Goal: Task Accomplishment & Management: Use online tool/utility

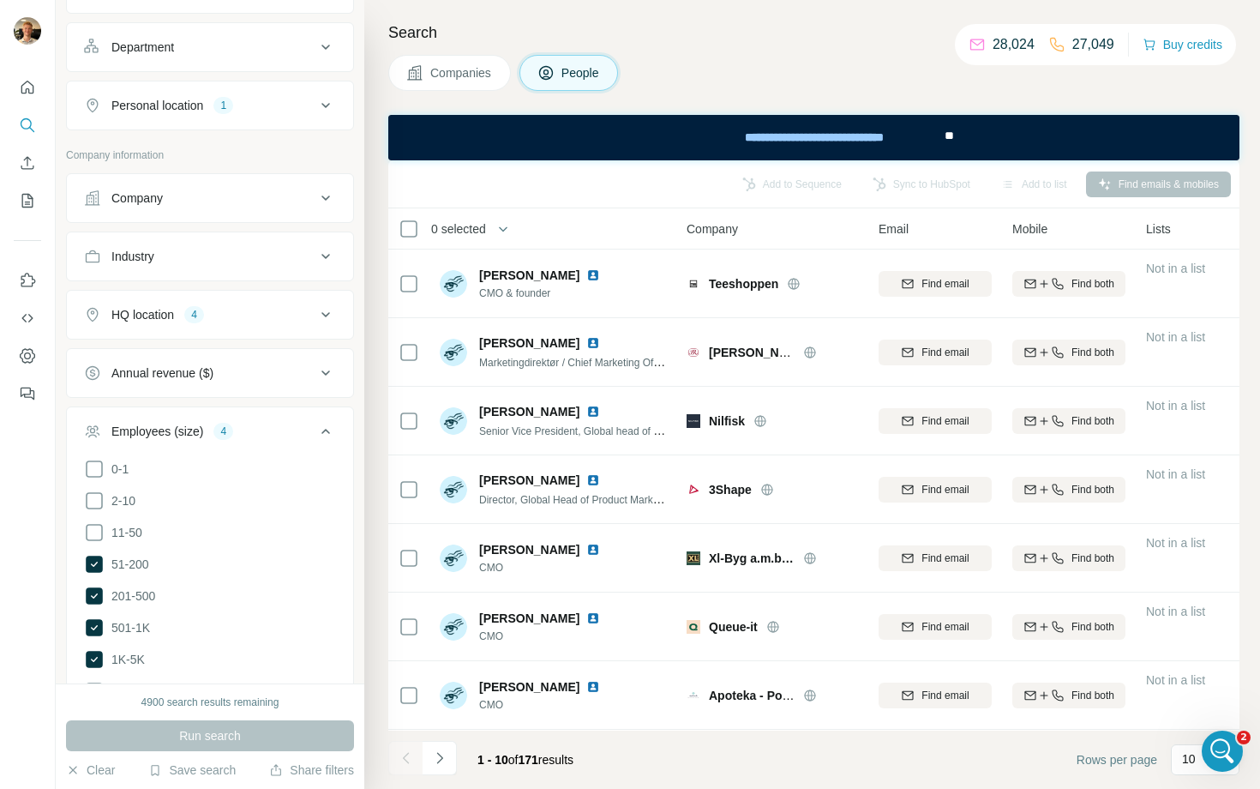
scroll to position [2883, 0]
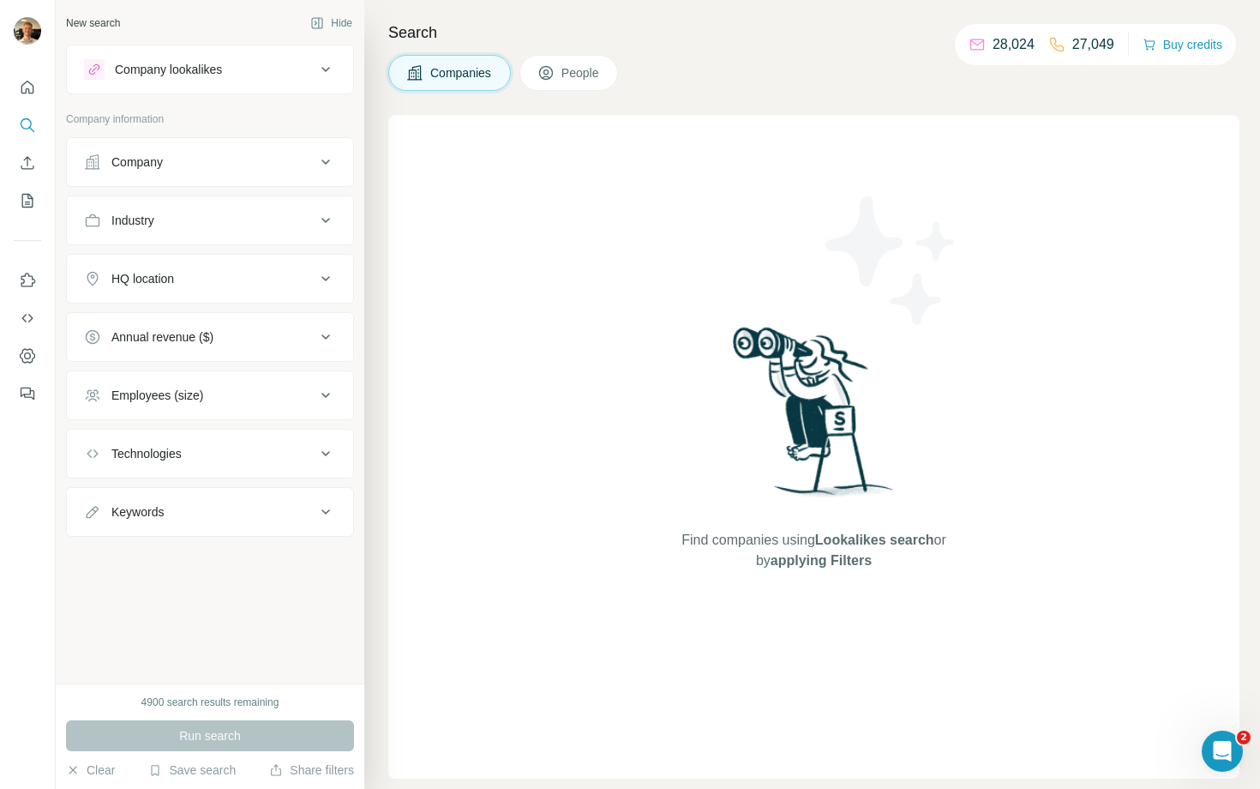
click at [1208, 734] on div "Open Intercom Messenger" at bounding box center [1222, 751] width 57 height 57
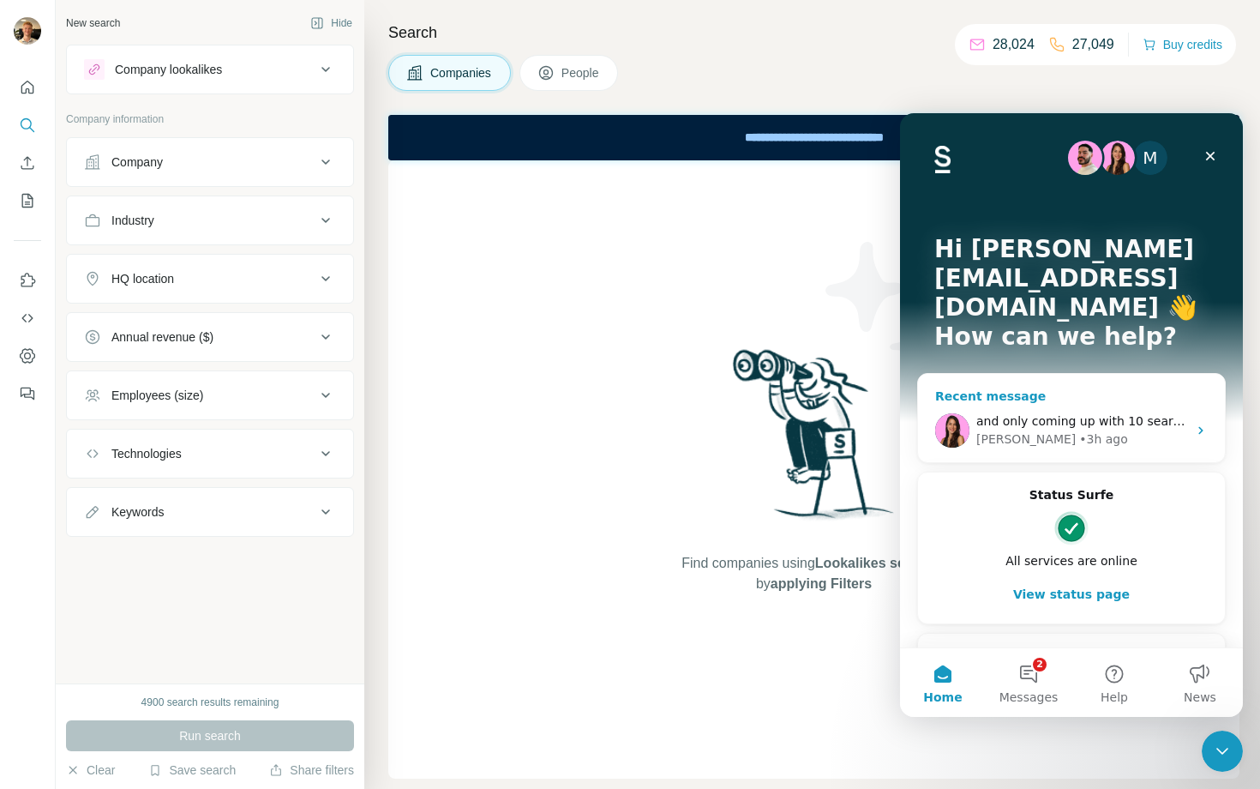
click at [1131, 399] on div "and only coming up with 10 search results [PERSON_NAME] • 3h ago" at bounding box center [1071, 430] width 307 height 63
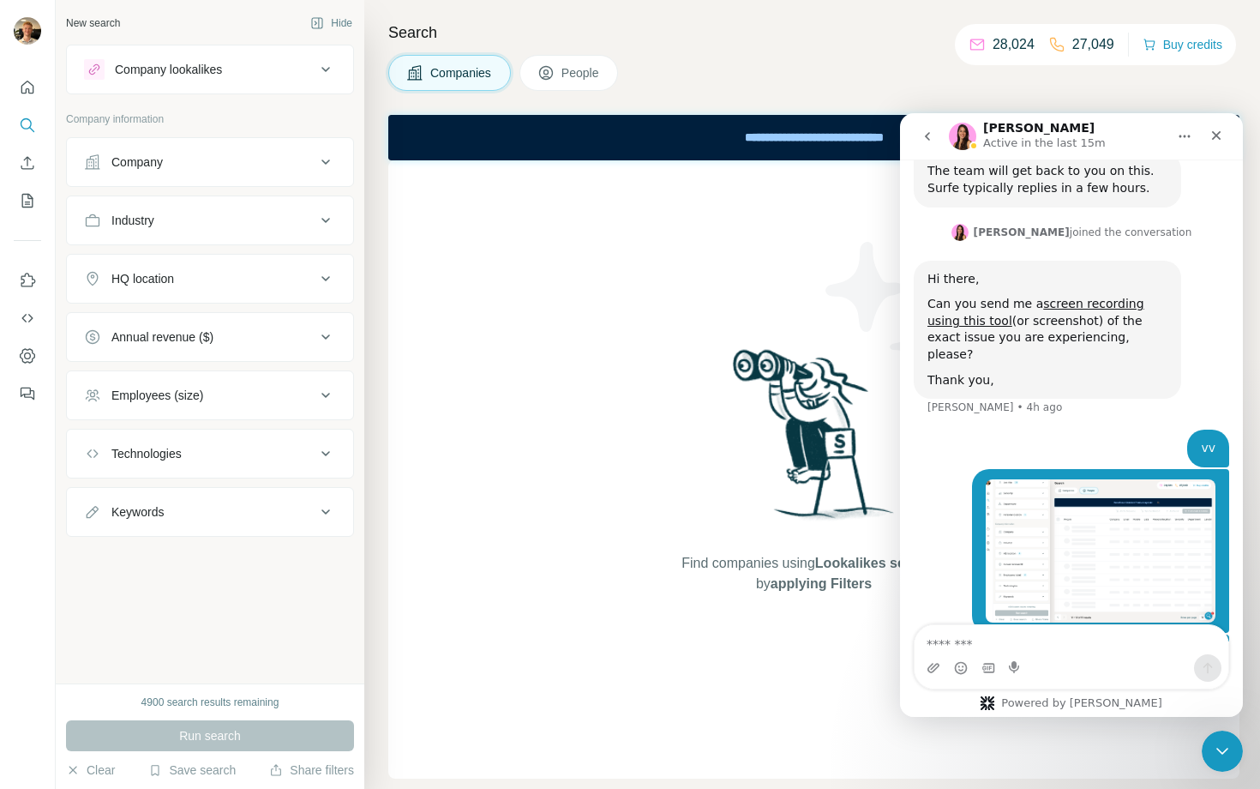
scroll to position [2883, 0]
type textarea "******"
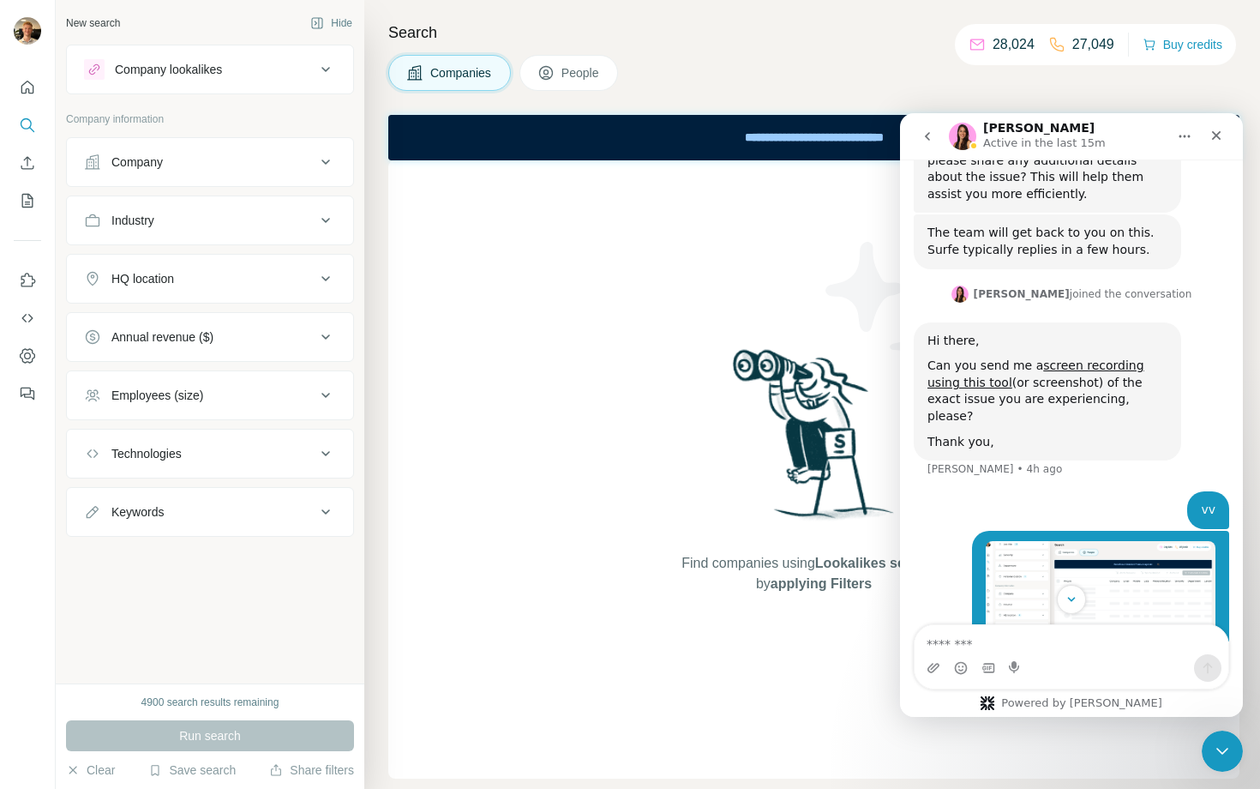
scroll to position [2934, 0]
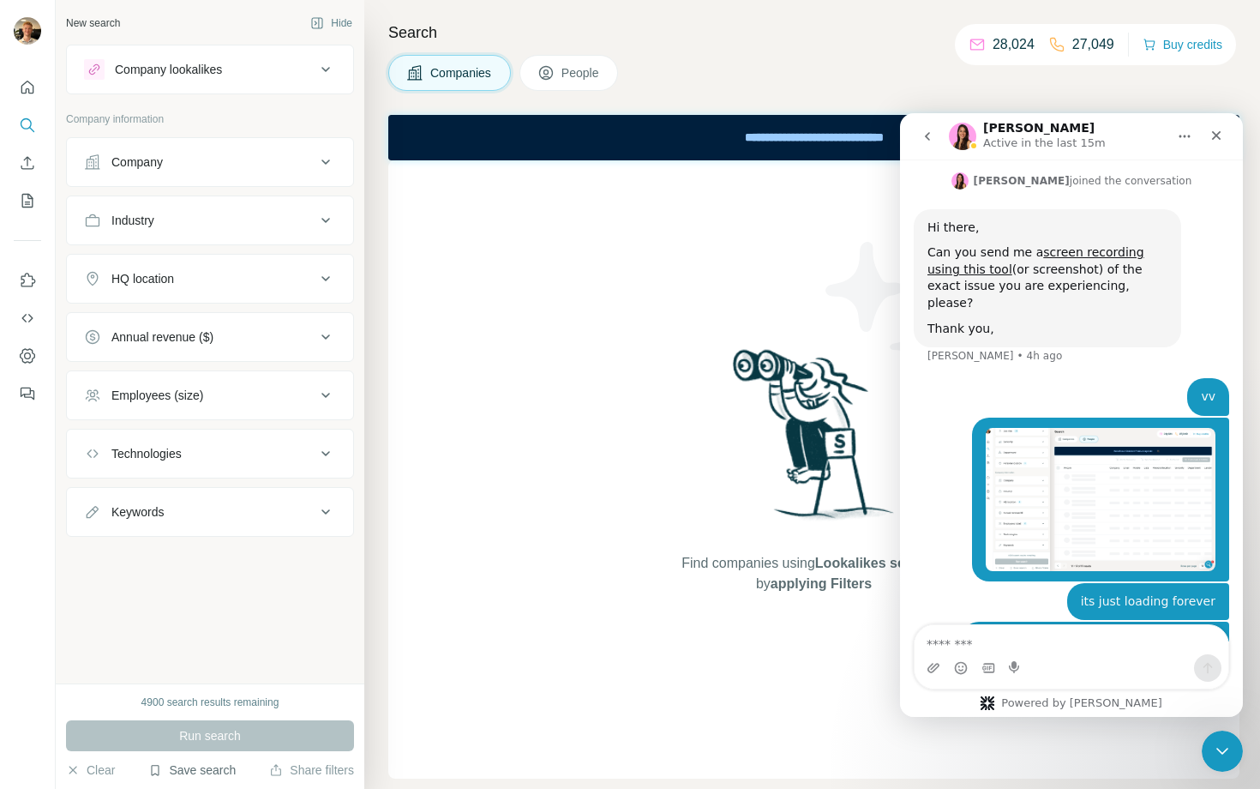
click at [213, 772] on button "Save search" at bounding box center [191, 769] width 87 height 17
click at [296, 735] on div "View my saved searches" at bounding box center [240, 740] width 181 height 34
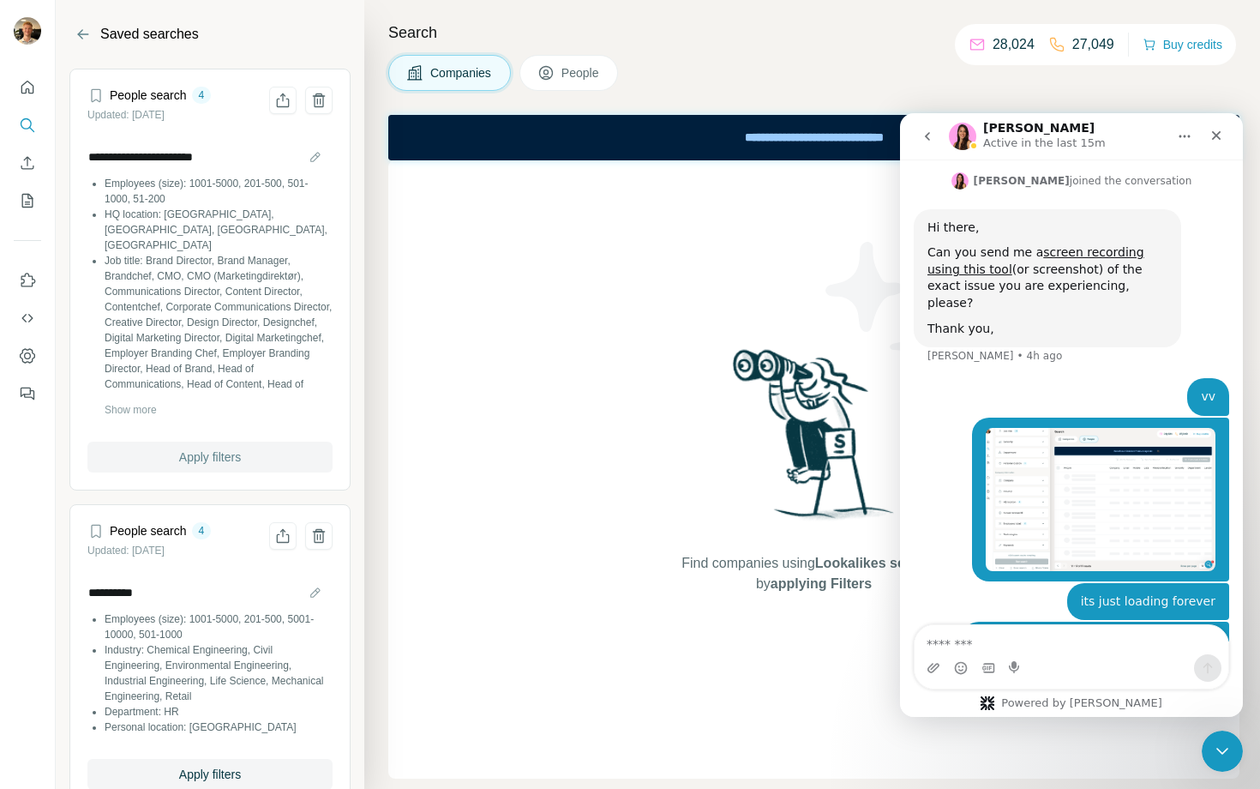
click at [262, 456] on button "Apply filters" at bounding box center [209, 456] width 245 height 31
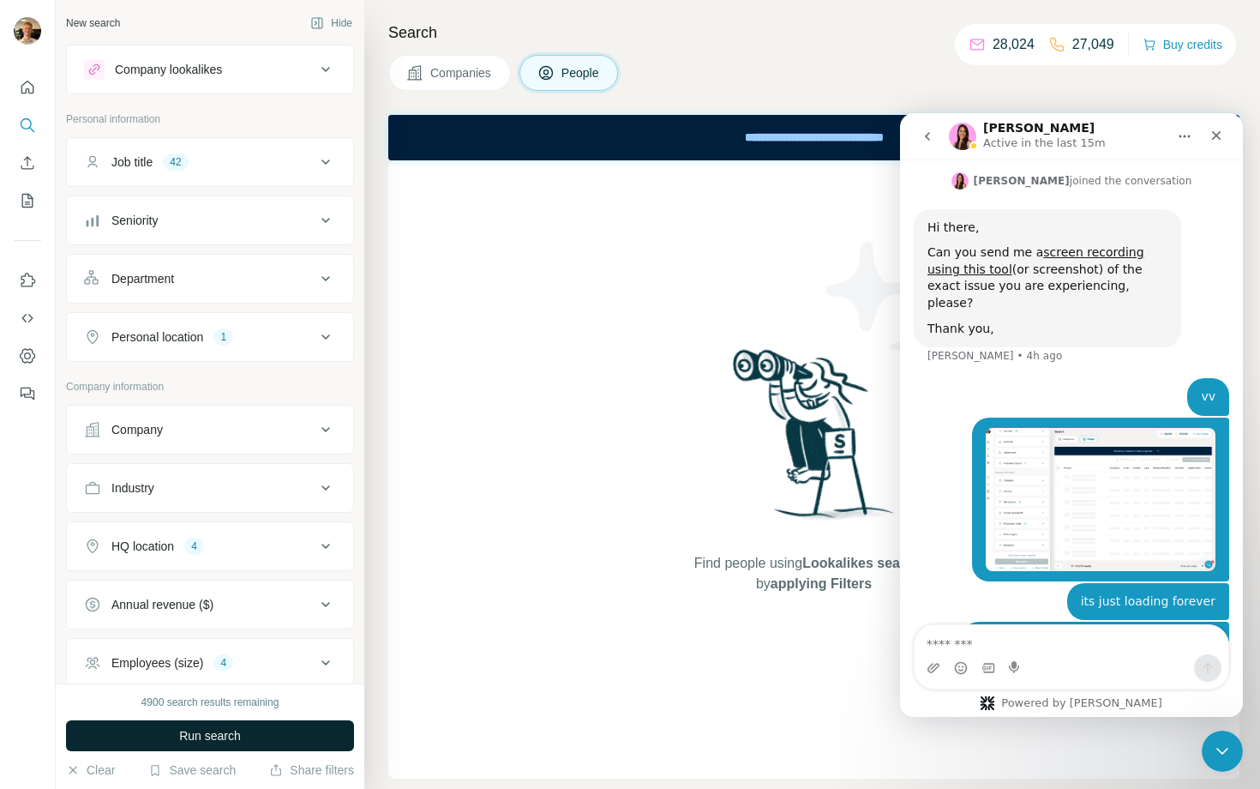
click at [249, 736] on button "Run search" at bounding box center [210, 735] width 288 height 31
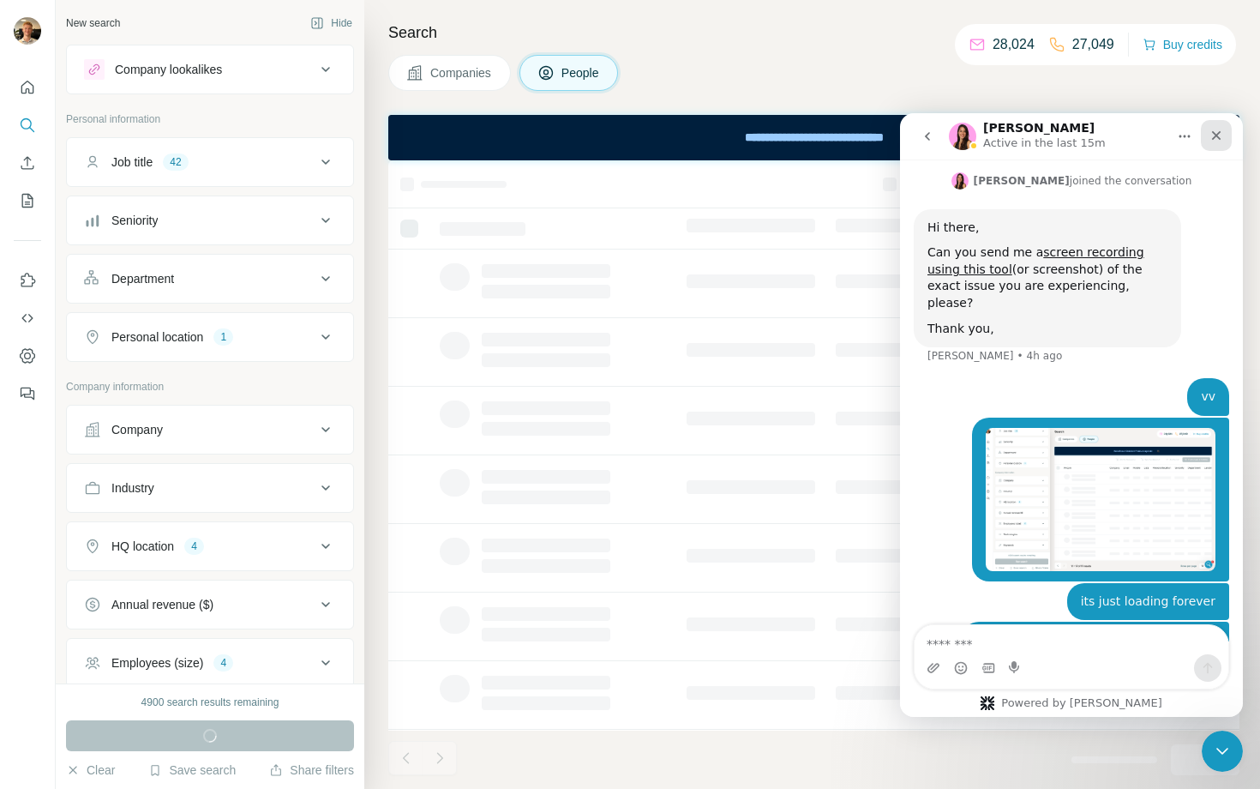
click at [1218, 135] on icon "Close" at bounding box center [1216, 136] width 14 height 14
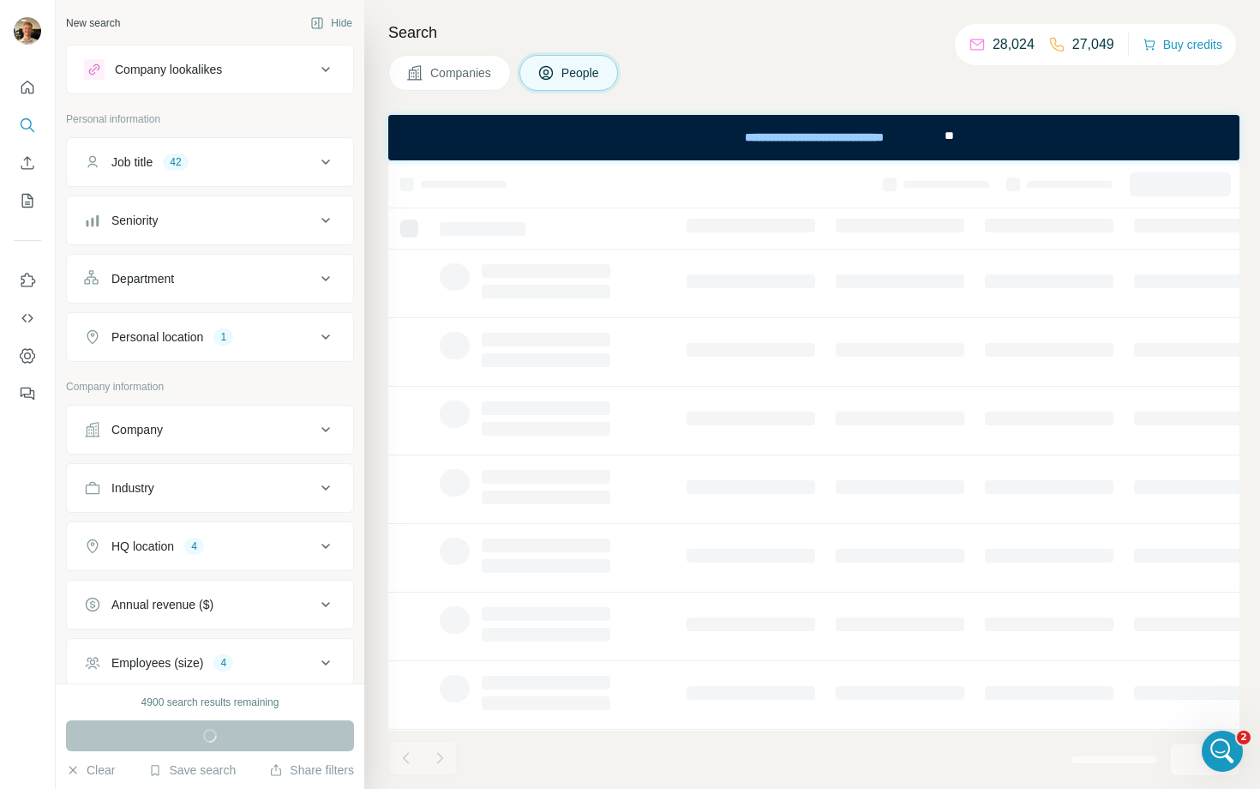
scroll to position [2934, 0]
click at [330, 171] on icon at bounding box center [325, 162] width 21 height 21
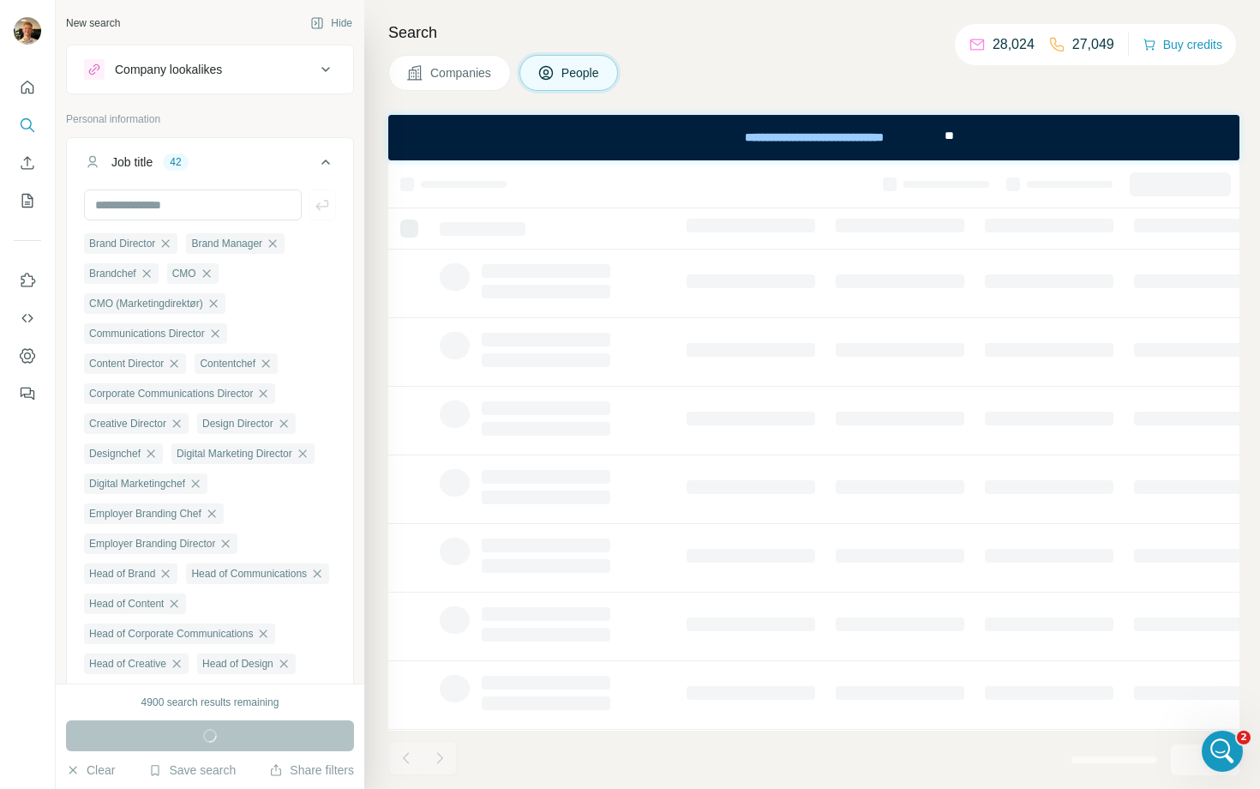
click at [330, 171] on icon at bounding box center [325, 162] width 21 height 21
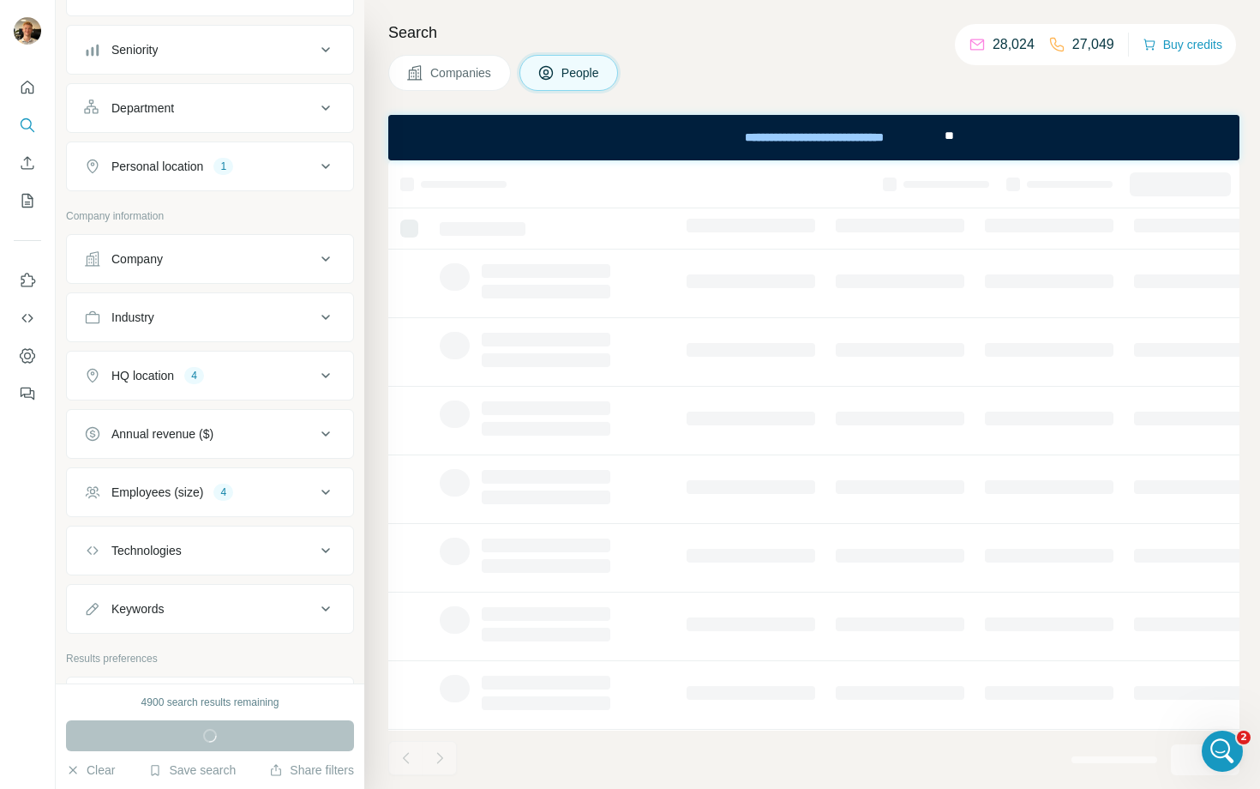
scroll to position [0, 0]
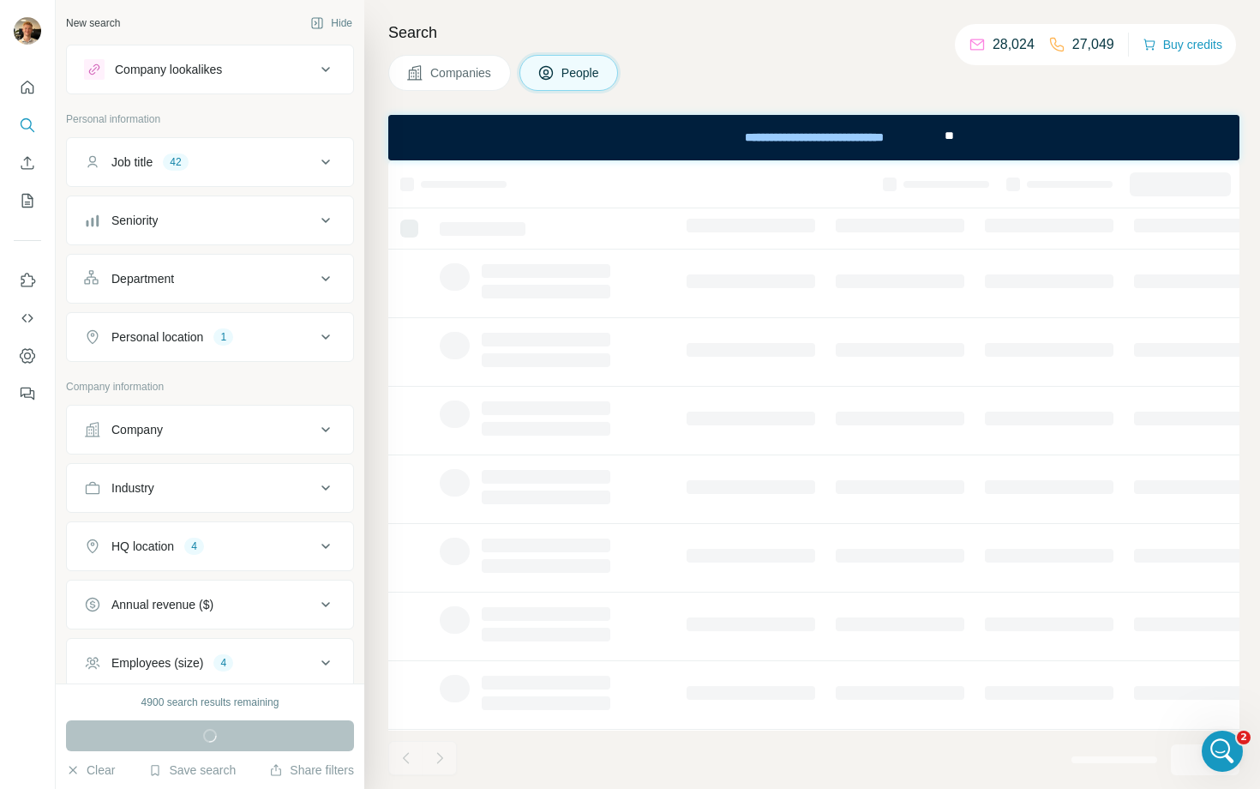
click at [330, 171] on icon at bounding box center [325, 162] width 21 height 21
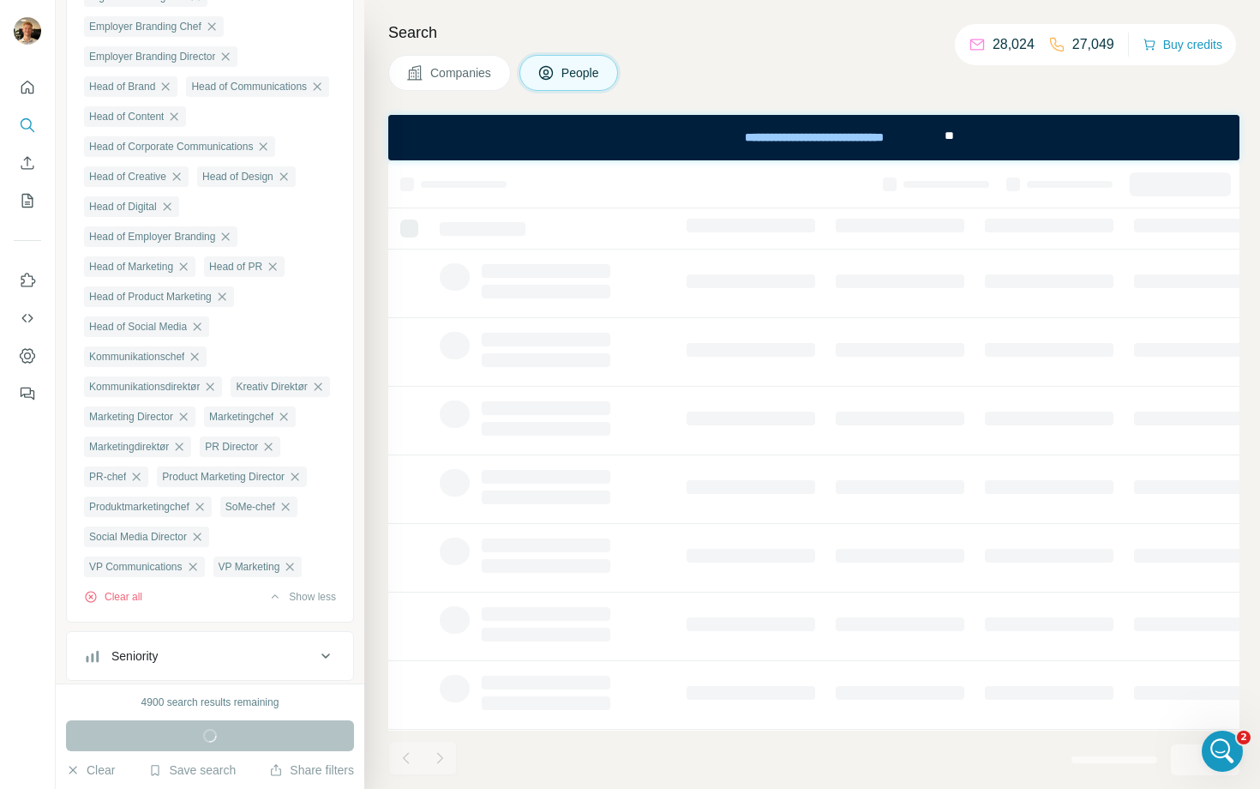
scroll to position [729, 0]
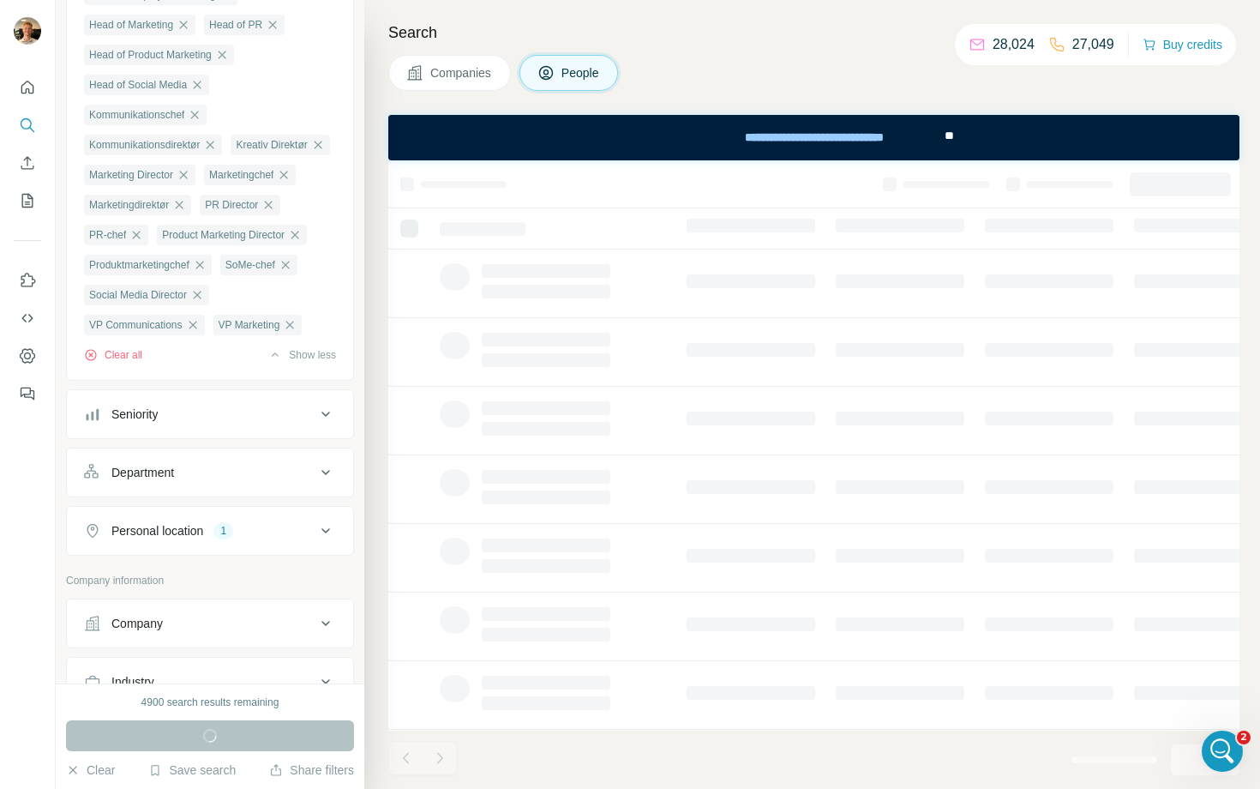
click at [271, 423] on div "Seniority" at bounding box center [199, 413] width 231 height 17
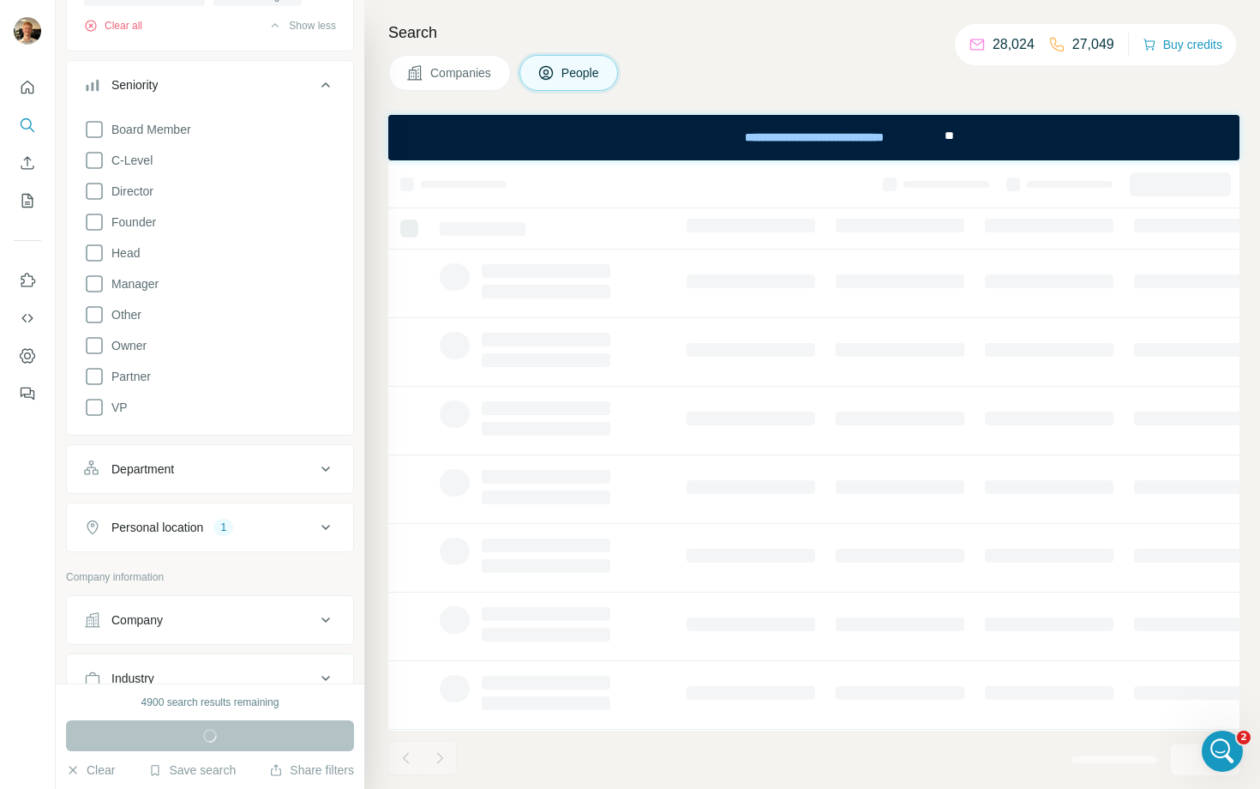
scroll to position [1114, 0]
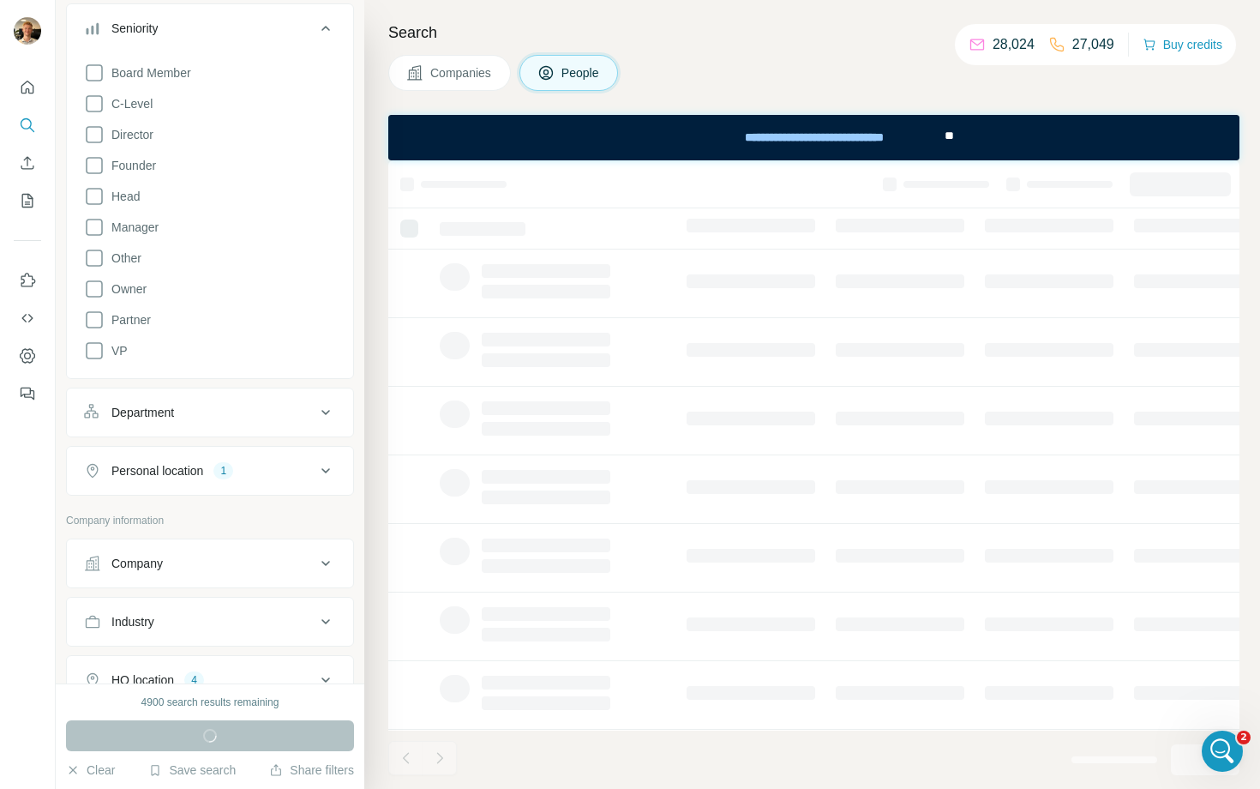
click at [271, 433] on button "Department" at bounding box center [210, 412] width 286 height 41
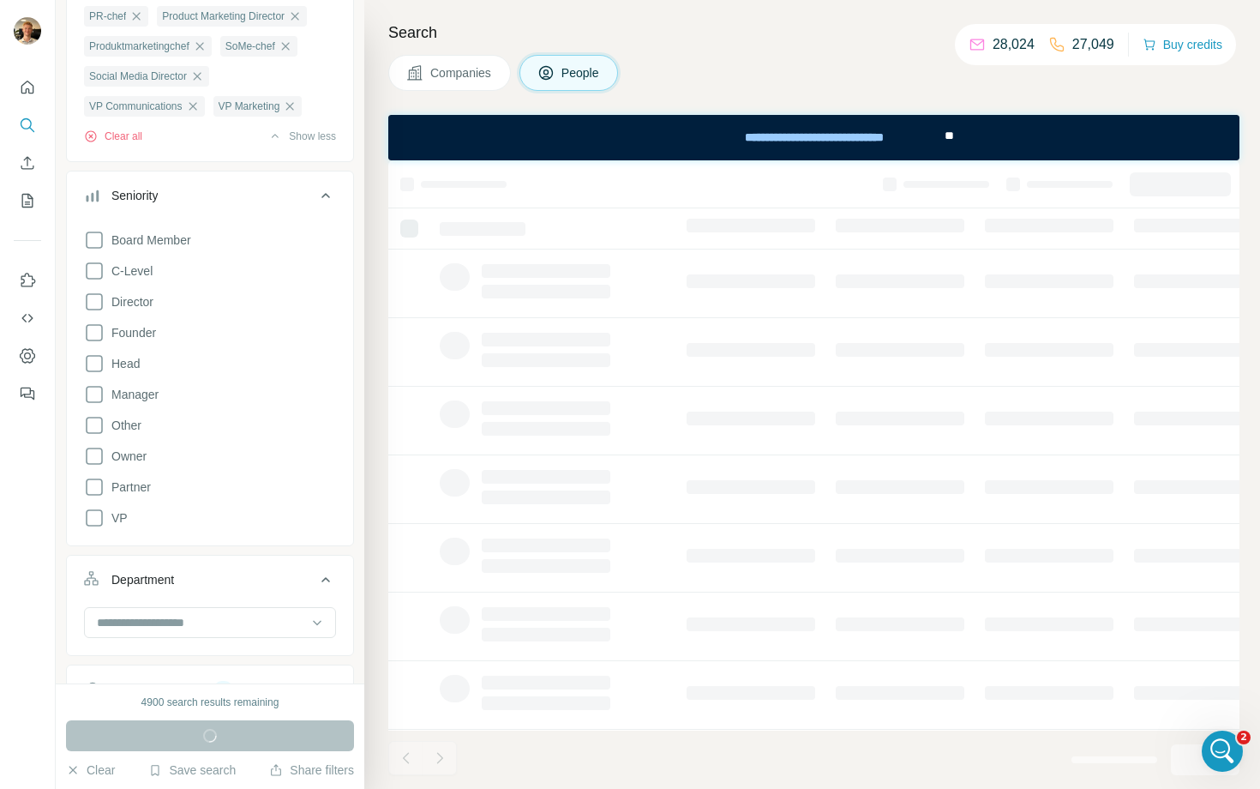
scroll to position [1058, 0]
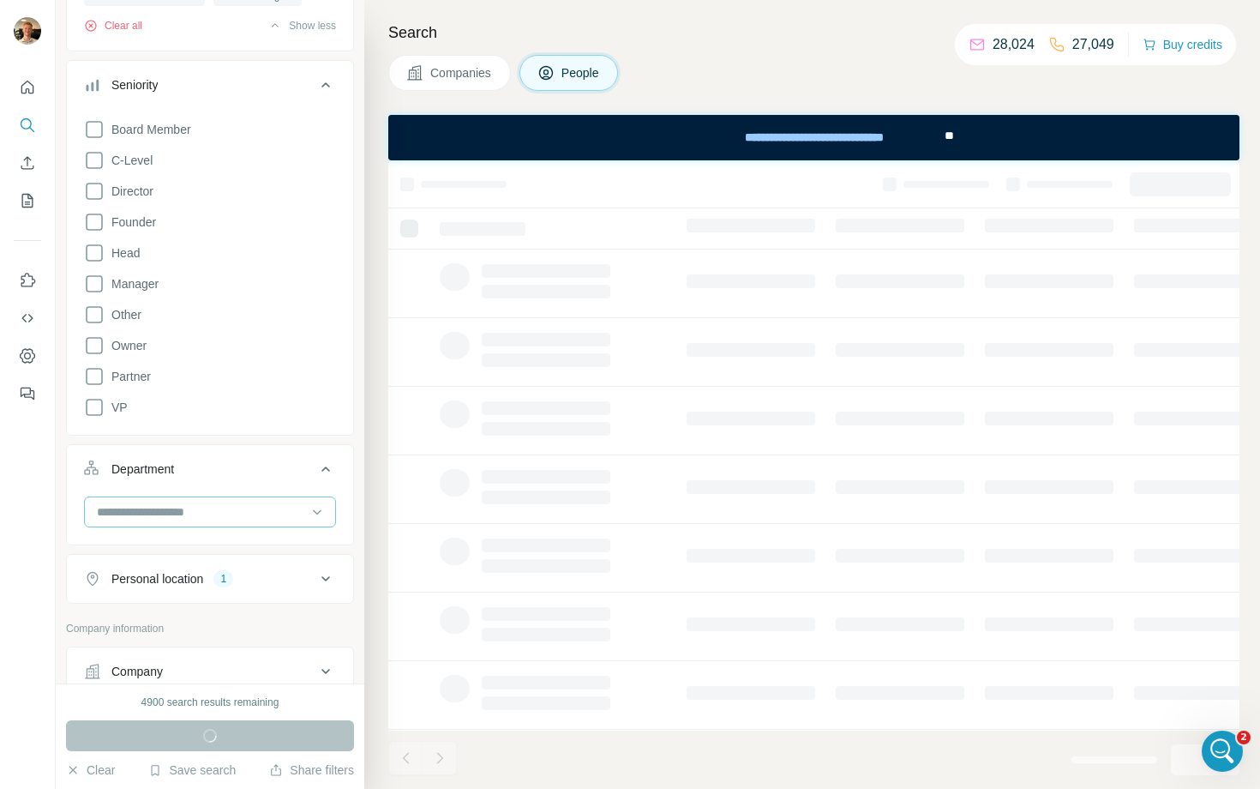
click at [195, 521] on input at bounding box center [201, 511] width 212 height 19
type input "****"
click at [171, 633] on div "PR and Communications" at bounding box center [209, 623] width 243 height 31
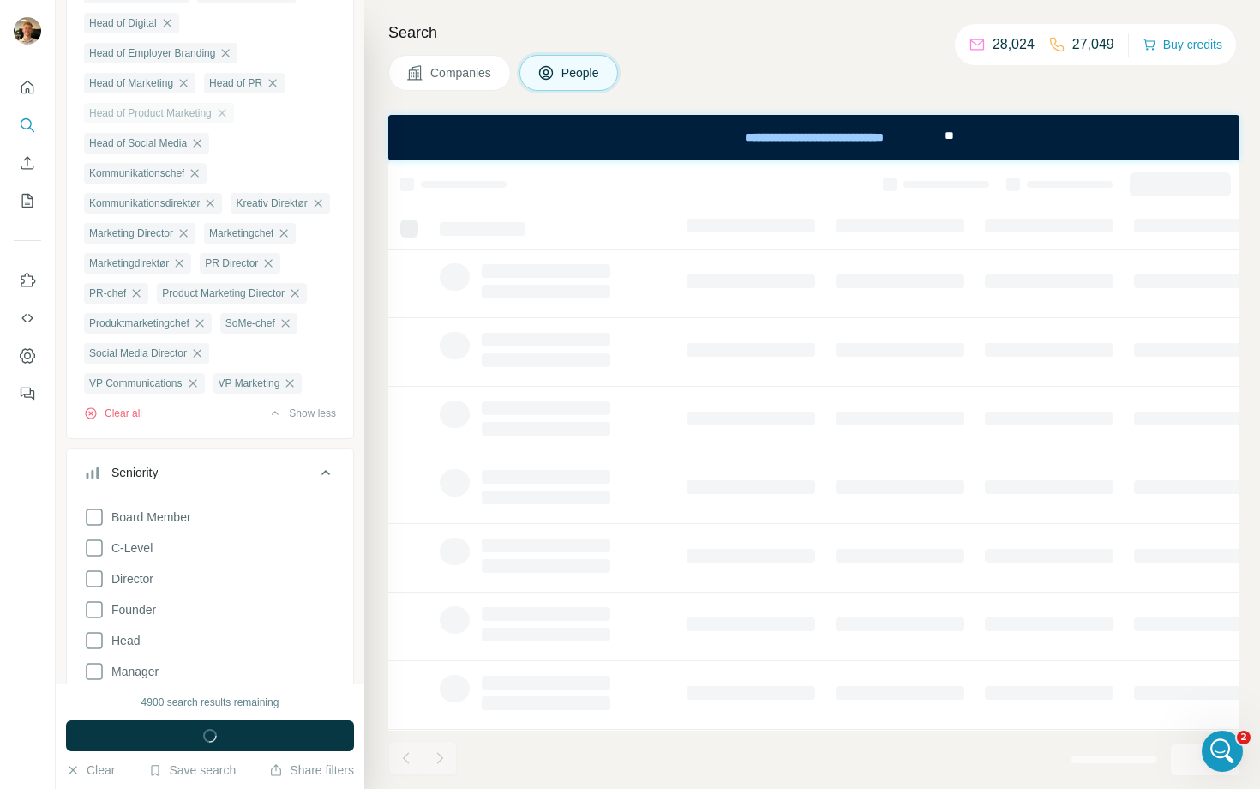
scroll to position [718, 0]
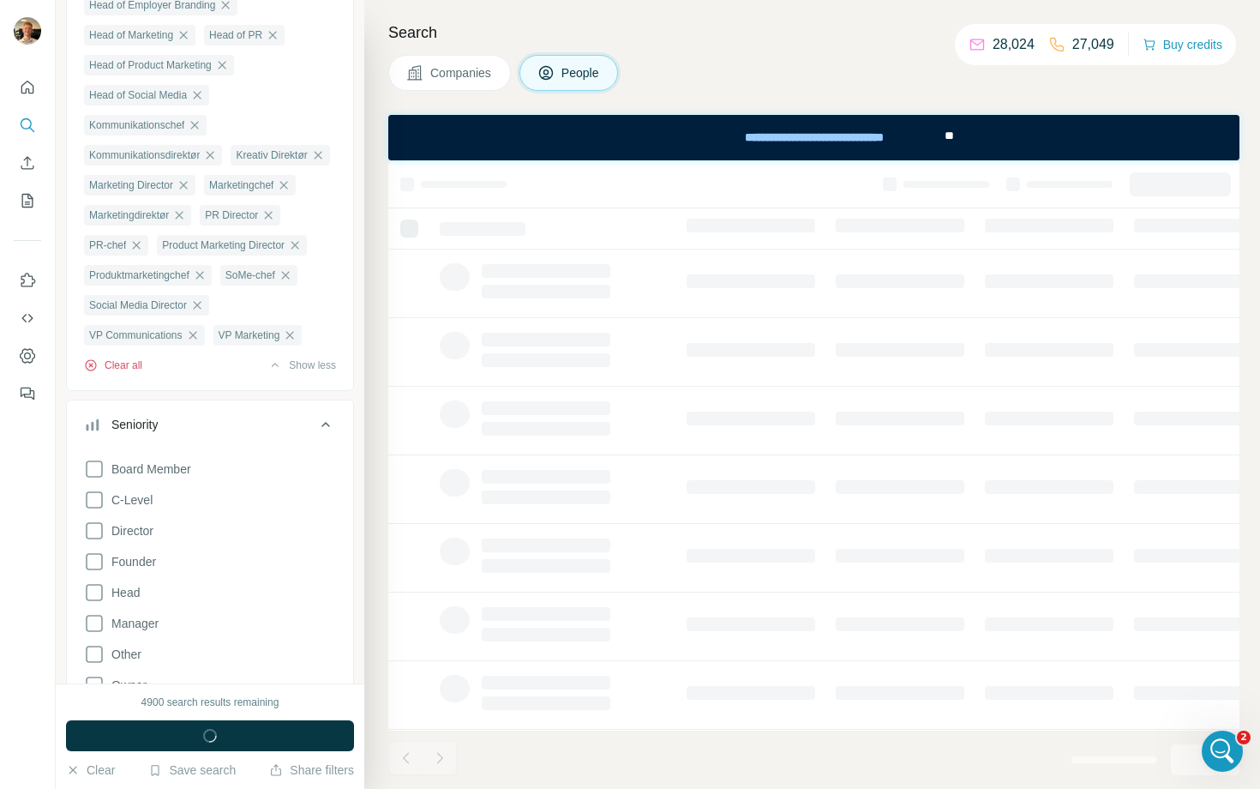
click at [129, 373] on button "Clear all" at bounding box center [113, 364] width 58 height 15
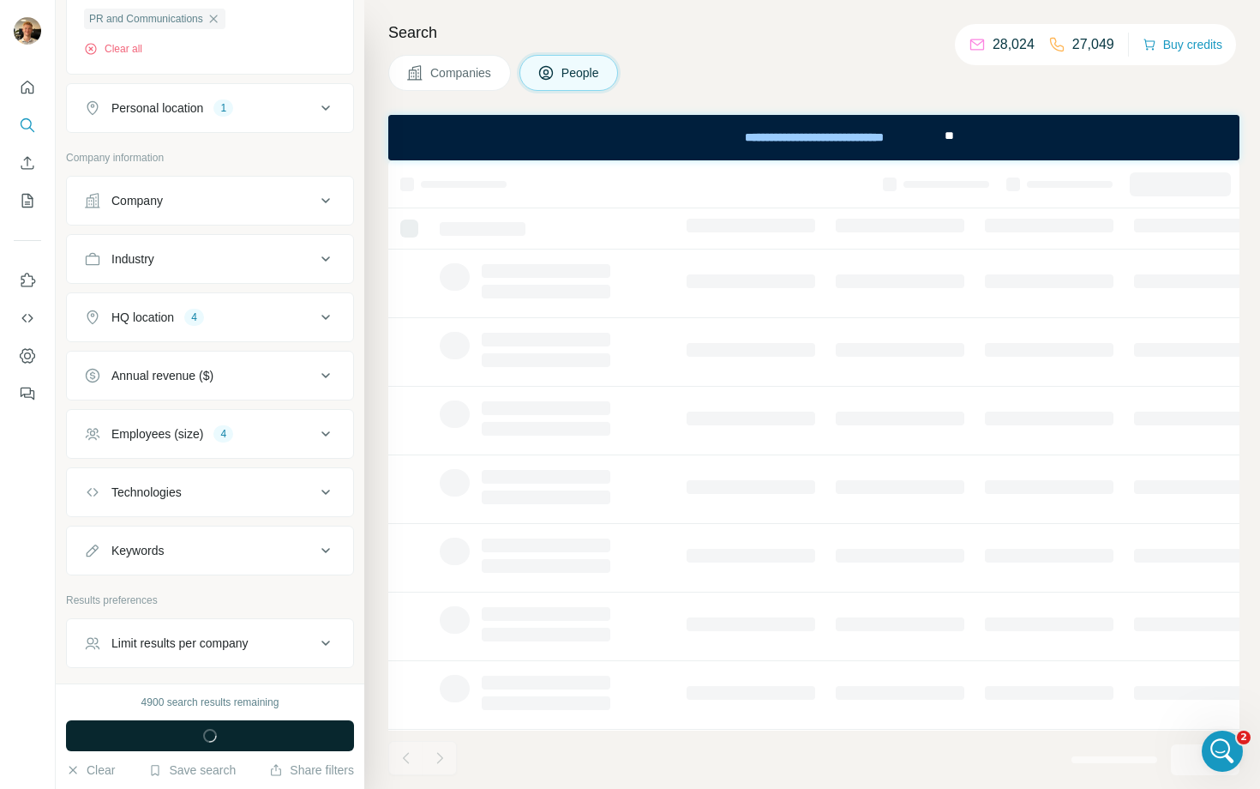
click at [296, 730] on button "Run search" at bounding box center [210, 735] width 288 height 31
